Goal: Task Accomplishment & Management: Manage account settings

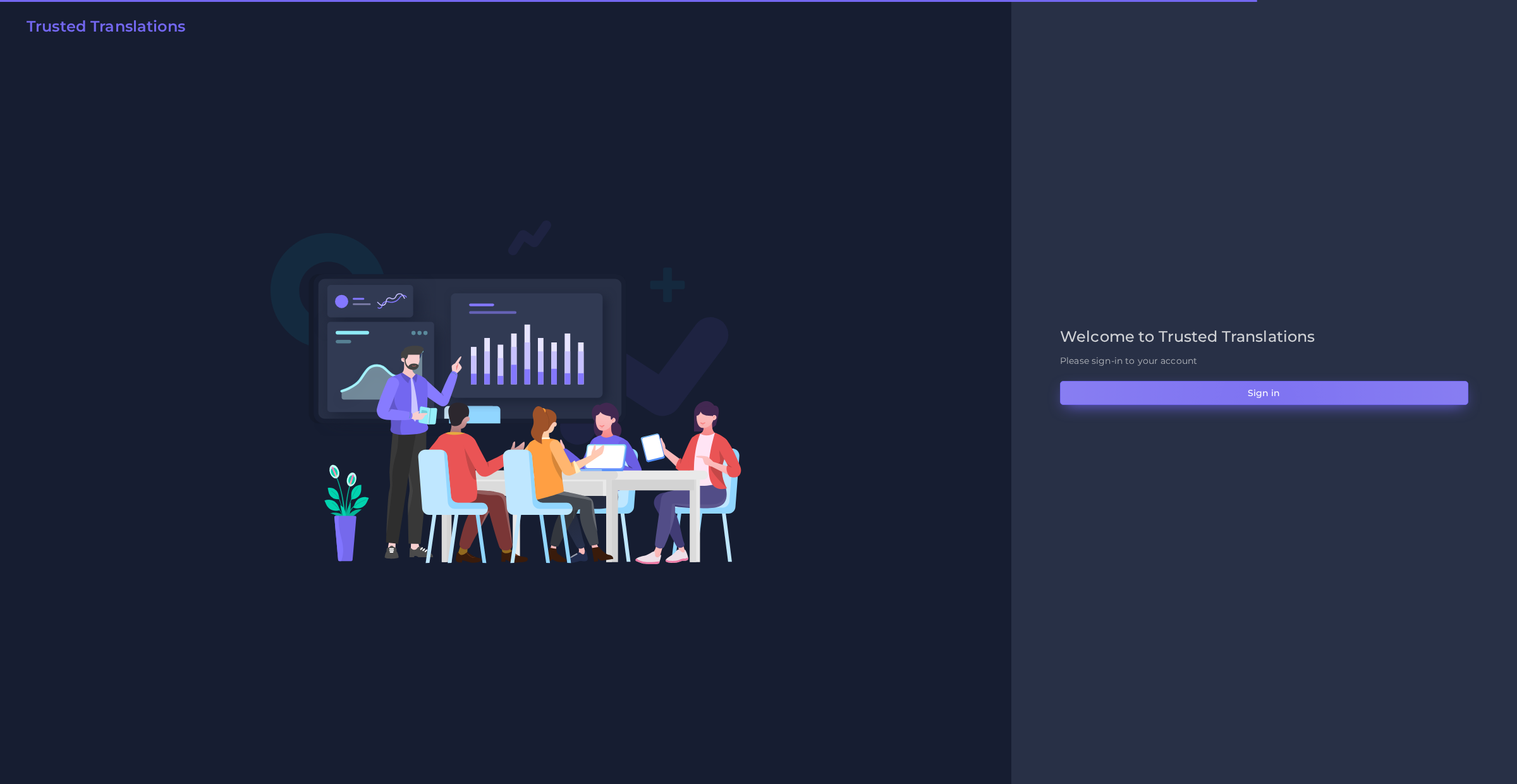
click at [1268, 404] on button "Sign in" at bounding box center [1264, 393] width 408 height 24
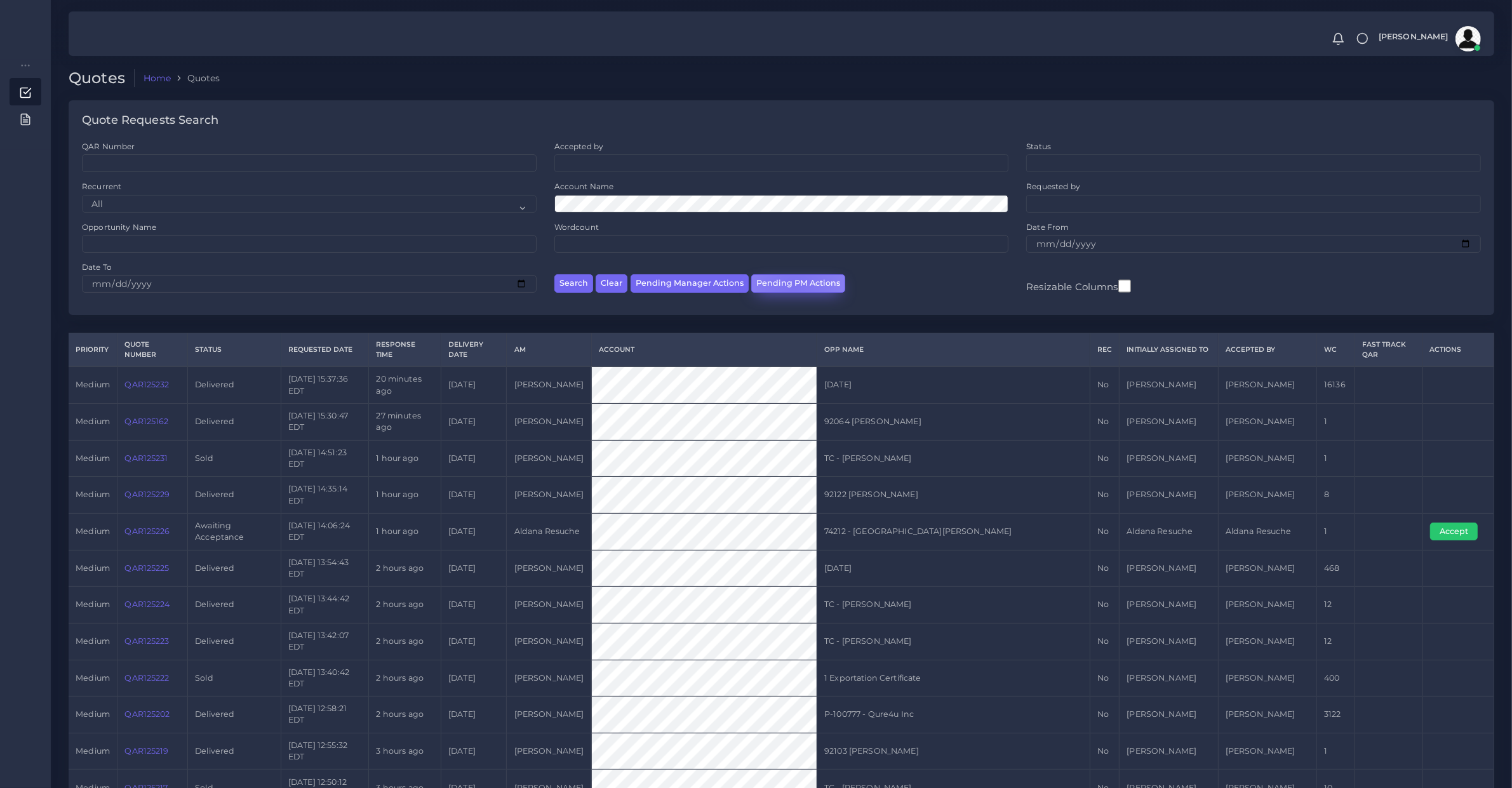
click at [791, 286] on button "Pending PM Actions" at bounding box center [798, 283] width 94 height 18
select select "awaiting_acceptance"
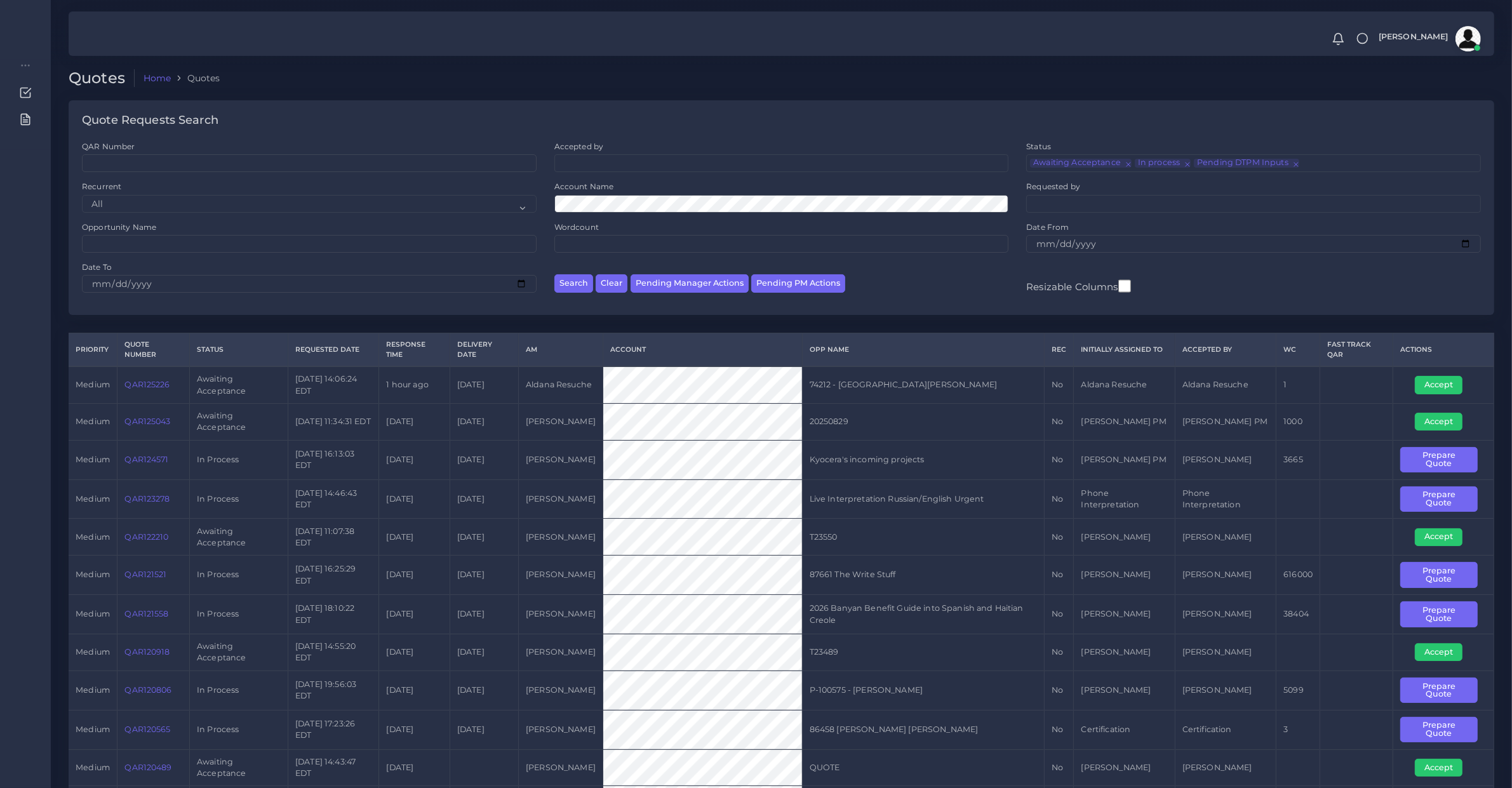
click at [143, 382] on link "QAR125226" at bounding box center [147, 384] width 45 height 9
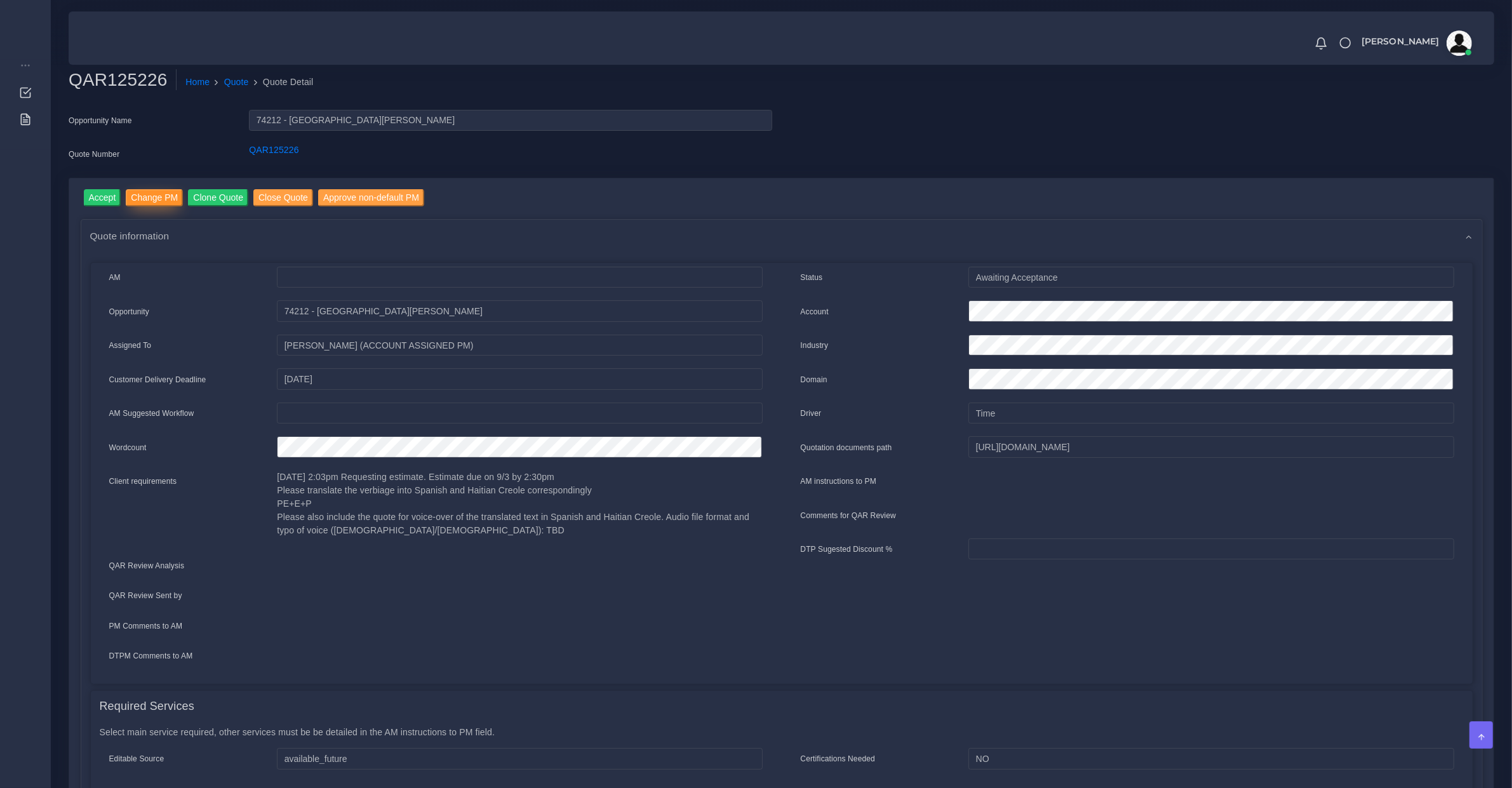
click at [127, 195] on input "Change PM" at bounding box center [154, 198] width 57 height 17
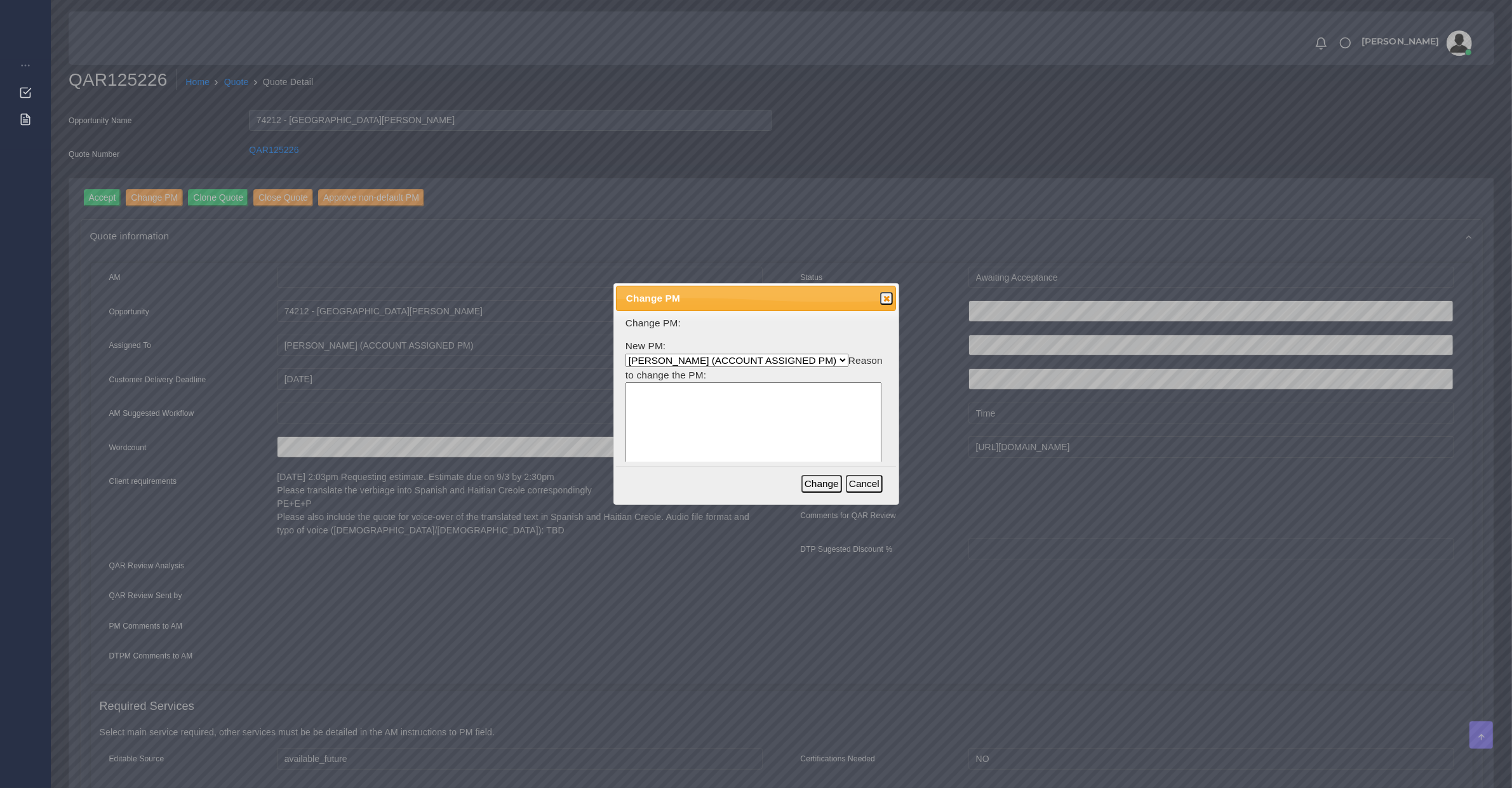
select select "b2a86391-d64c-65d9-63e1-614cf9933189"
type textarea "Aldana OOO"
click at [820, 489] on button "Change" at bounding box center [821, 484] width 40 height 18
